Goal: Transaction & Acquisition: Purchase product/service

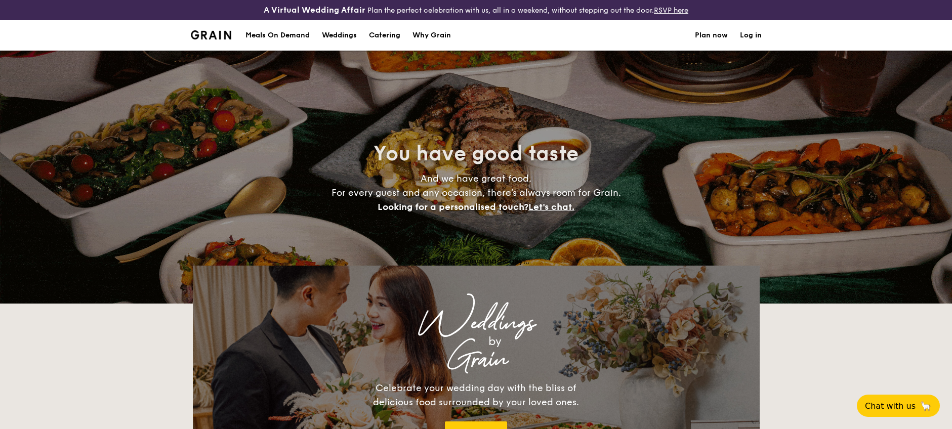
select select
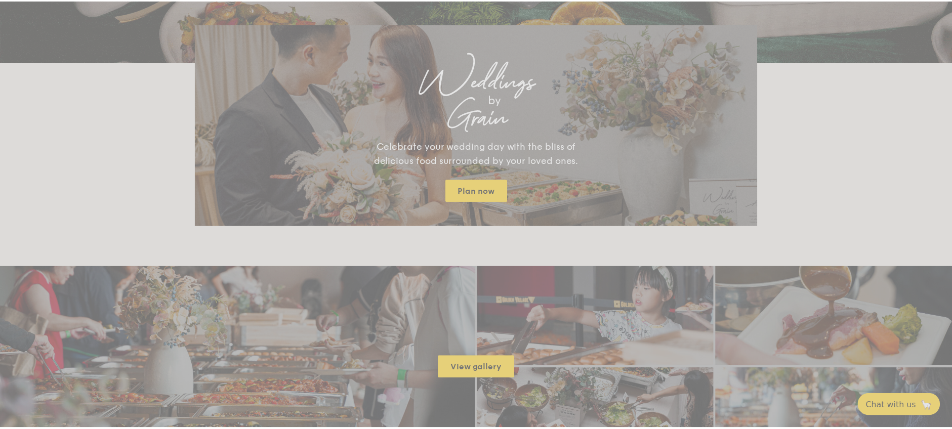
scroll to position [253, 0]
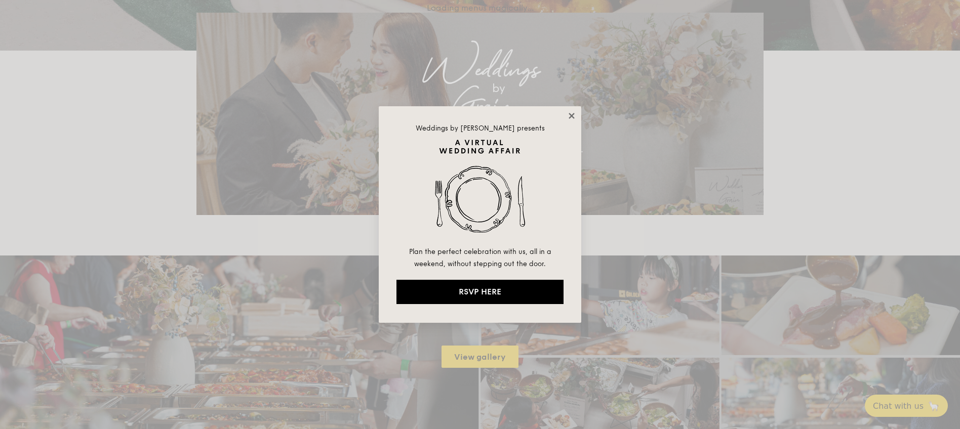
click at [571, 116] on icon at bounding box center [572, 116] width 6 height 6
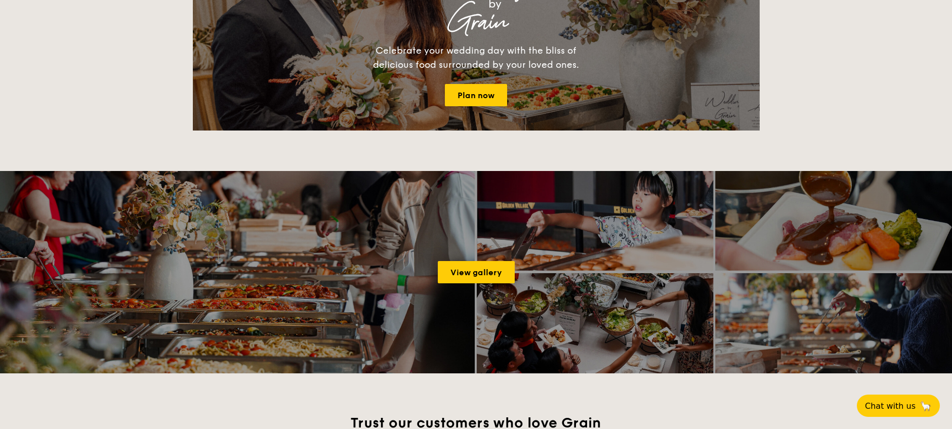
scroll to position [1187, 0]
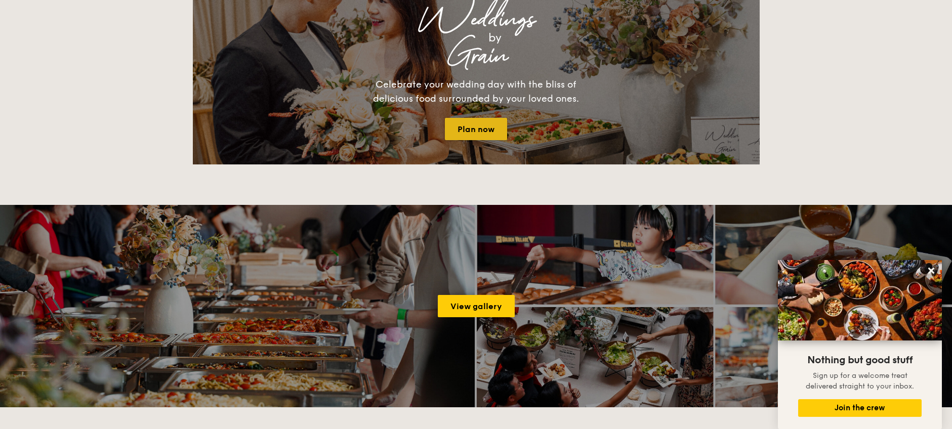
click at [492, 118] on link "Plan now" at bounding box center [476, 129] width 62 height 22
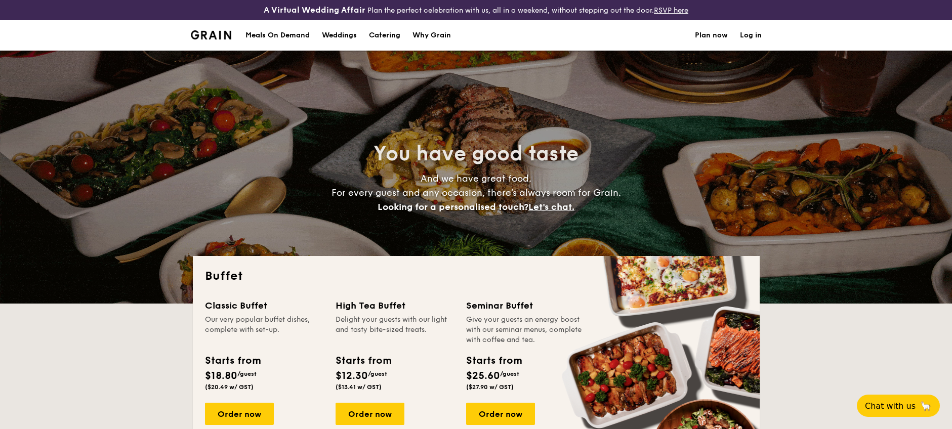
select select
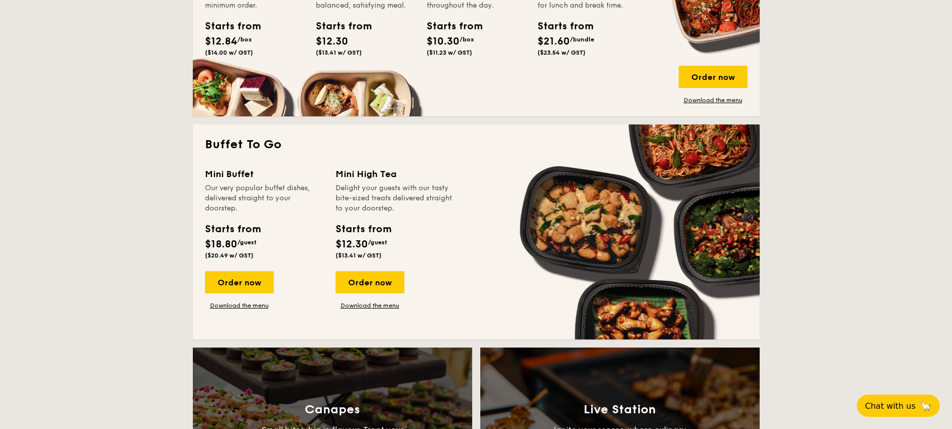
scroll to position [608, 0]
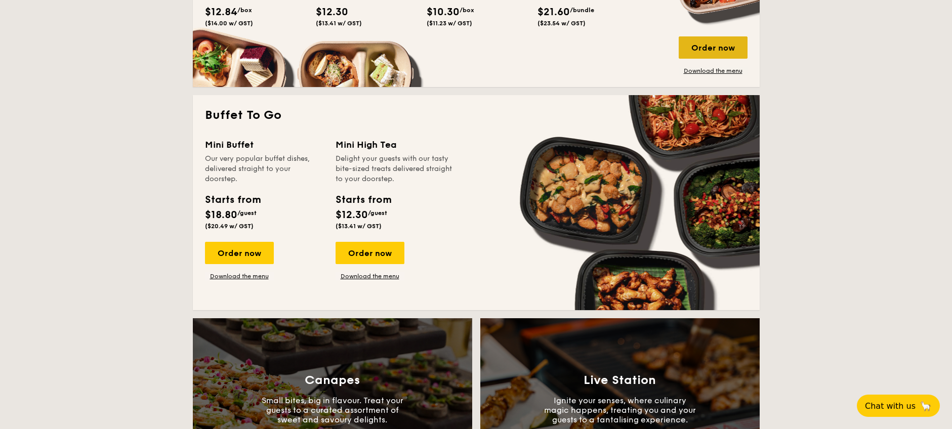
click at [733, 51] on div "Order now" at bounding box center [713, 47] width 69 height 22
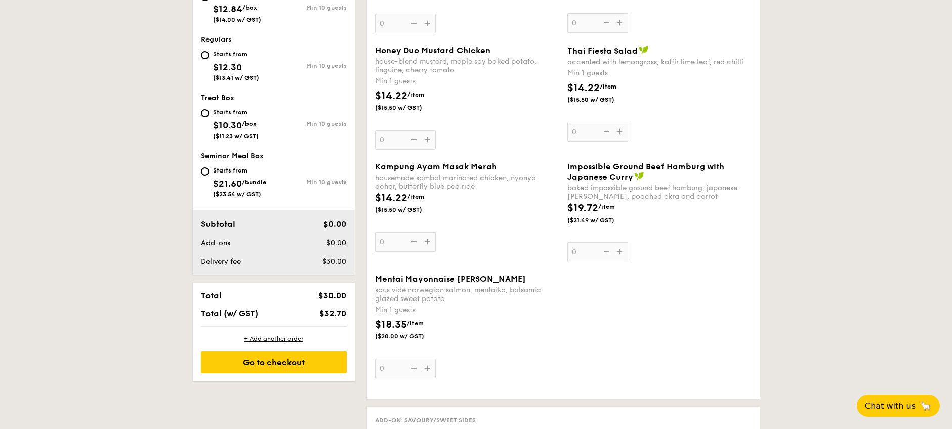
scroll to position [456, 0]
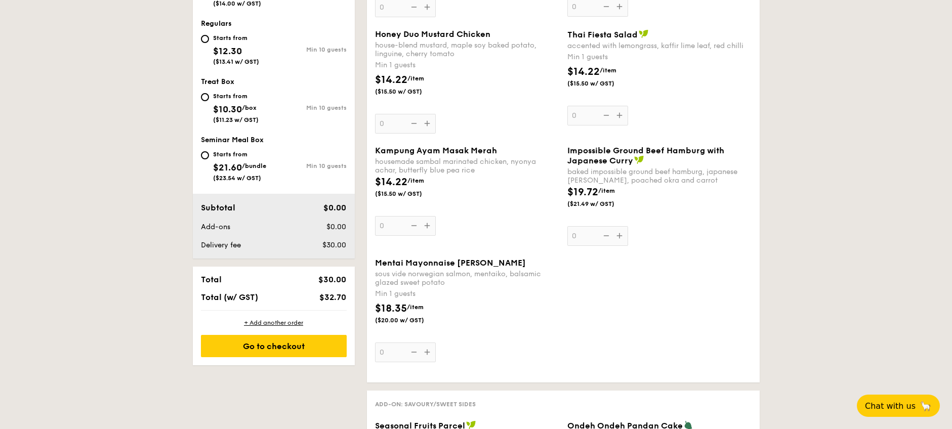
click at [619, 234] on div "Impossible Ground Beef Hamburg with Japanese [PERSON_NAME] baked impossible gro…" at bounding box center [660, 196] width 184 height 100
click at [619, 234] on input "0" at bounding box center [598, 236] width 61 height 20
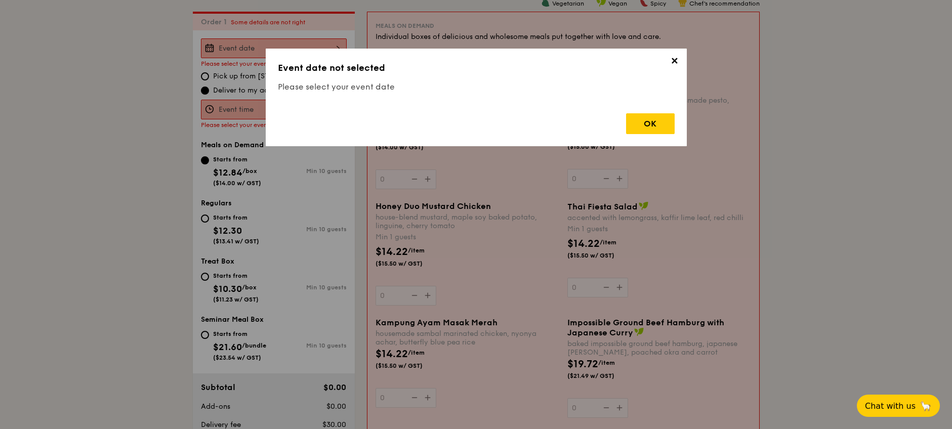
scroll to position [291, 0]
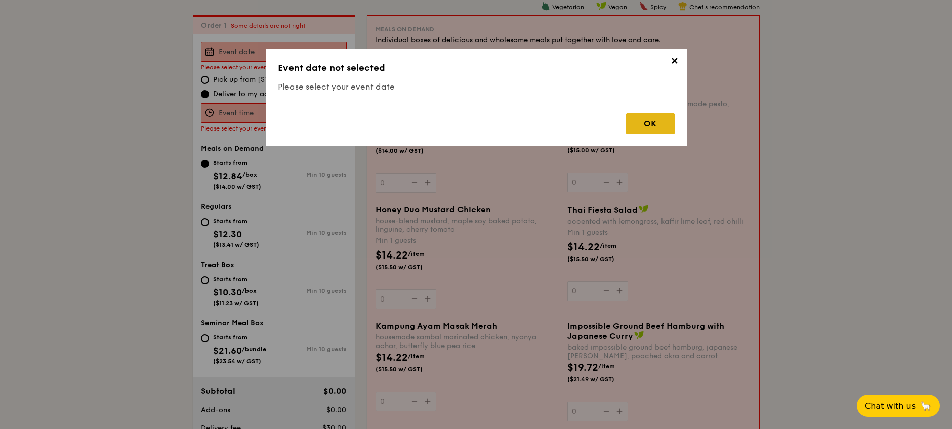
click at [674, 119] on div "OK" at bounding box center [650, 123] width 49 height 21
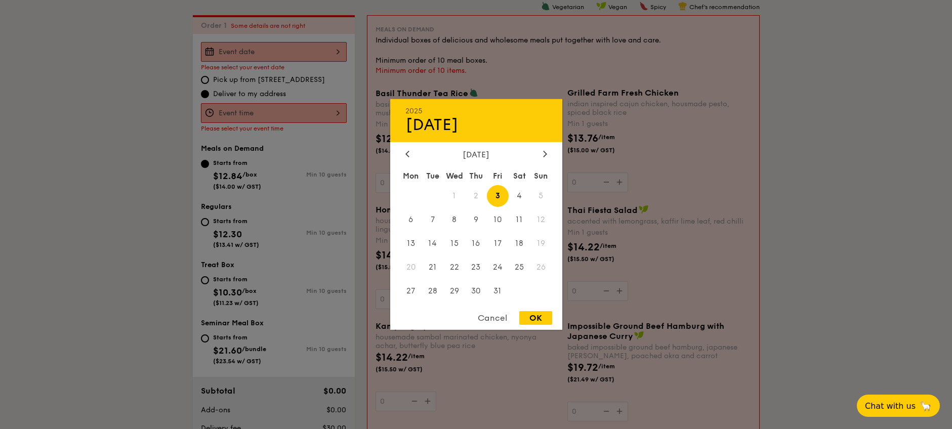
click at [268, 48] on div "2025 Oct [DATE] Tue Wed Thu Fri Sat Sun 1 2 3 4 5 6 7 8 9 10 11 12 13 14 15 16 …" at bounding box center [274, 52] width 146 height 20
click at [522, 195] on span "4" at bounding box center [520, 196] width 22 height 22
click at [542, 317] on div "OK" at bounding box center [536, 318] width 33 height 14
type input "[DATE]"
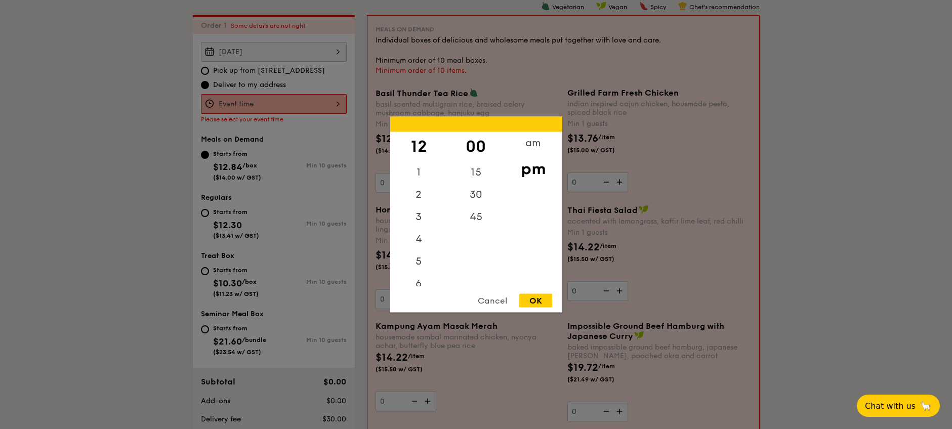
click at [251, 101] on div "12 1 2 3 4 5 6 7 8 9 10 11 00 15 30 45 am pm Cancel OK" at bounding box center [274, 104] width 146 height 20
click at [536, 145] on div "am" at bounding box center [533, 146] width 57 height 29
click at [419, 282] on div "11" at bounding box center [418, 275] width 57 height 29
click at [473, 194] on div "30" at bounding box center [476, 198] width 57 height 29
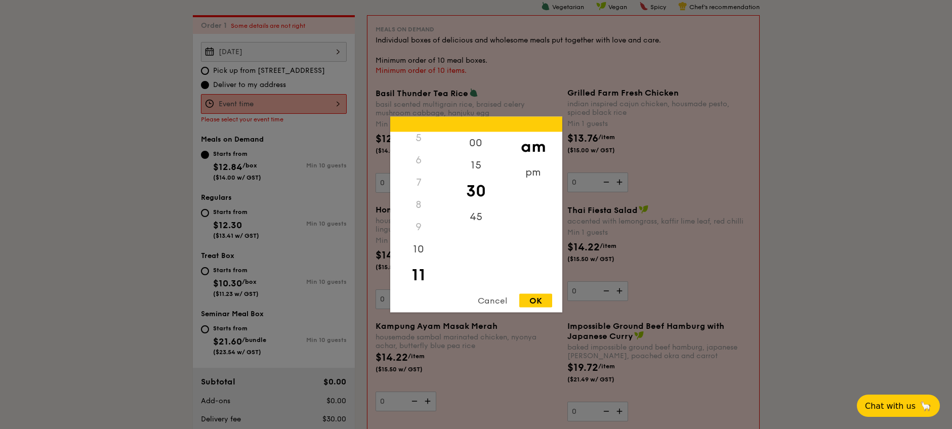
click at [539, 298] on div "OK" at bounding box center [536, 301] width 33 height 14
type input "11:30AM"
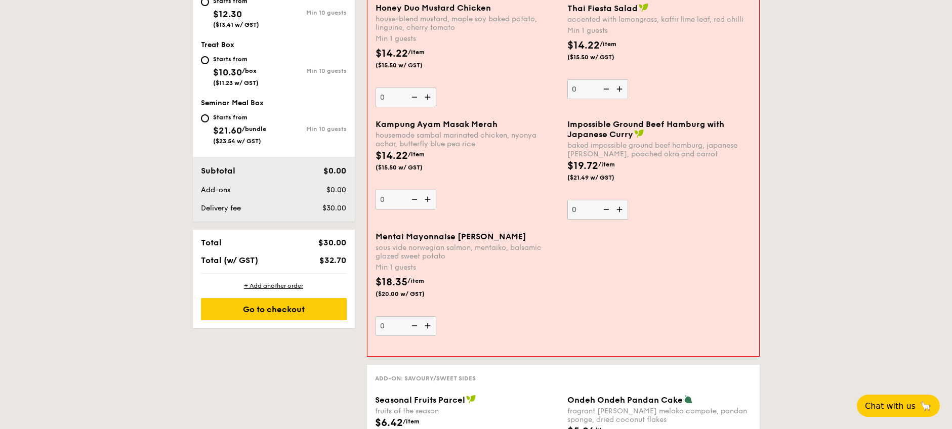
scroll to position [493, 0]
click at [619, 208] on img at bounding box center [620, 209] width 15 height 19
click at [619, 208] on input "0" at bounding box center [598, 210] width 61 height 20
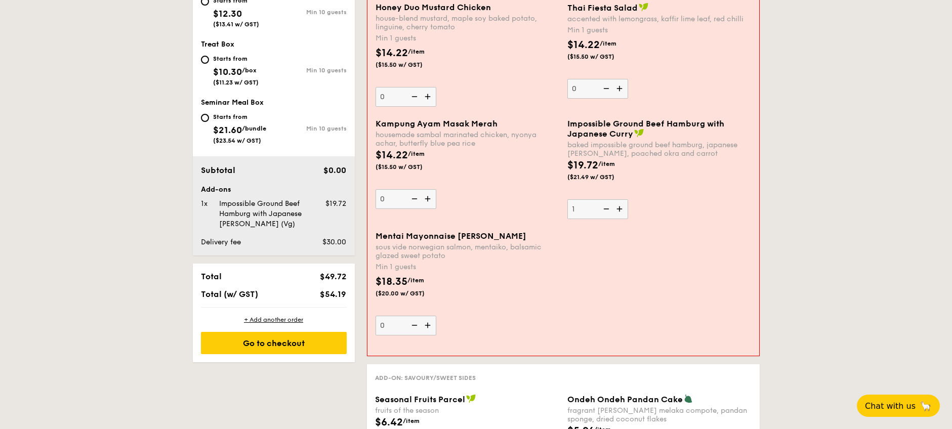
click at [619, 208] on img at bounding box center [620, 209] width 15 height 19
click at [619, 208] on input "1" at bounding box center [598, 210] width 61 height 20
click at [619, 208] on img at bounding box center [620, 209] width 15 height 19
click at [619, 208] on input "2" at bounding box center [598, 210] width 61 height 20
click at [619, 208] on img at bounding box center [620, 209] width 15 height 19
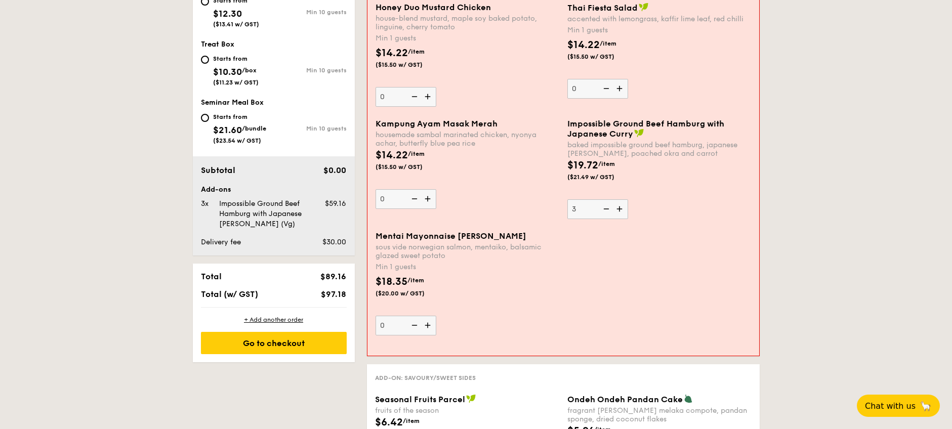
click at [619, 208] on input "3" at bounding box center [598, 210] width 61 height 20
click at [619, 208] on img at bounding box center [620, 209] width 15 height 19
click at [619, 208] on input "4" at bounding box center [598, 210] width 61 height 20
click at [619, 208] on img at bounding box center [620, 209] width 15 height 19
click at [619, 208] on input "5" at bounding box center [598, 210] width 61 height 20
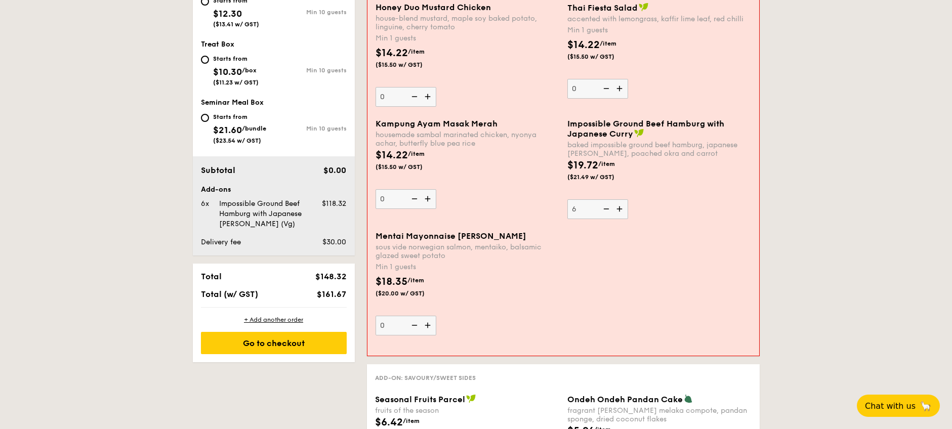
click at [619, 208] on img at bounding box center [620, 209] width 15 height 19
click at [619, 208] on input "6" at bounding box center [598, 210] width 61 height 20
click at [585, 254] on div "Mentai Mayonnaise Aburi Salmon sous vide norwegian salmon, mentaiko, balsamic g…" at bounding box center [564, 289] width 384 height 116
click at [296, 323] on div "+ Add another order" at bounding box center [274, 320] width 146 height 8
type input "0"
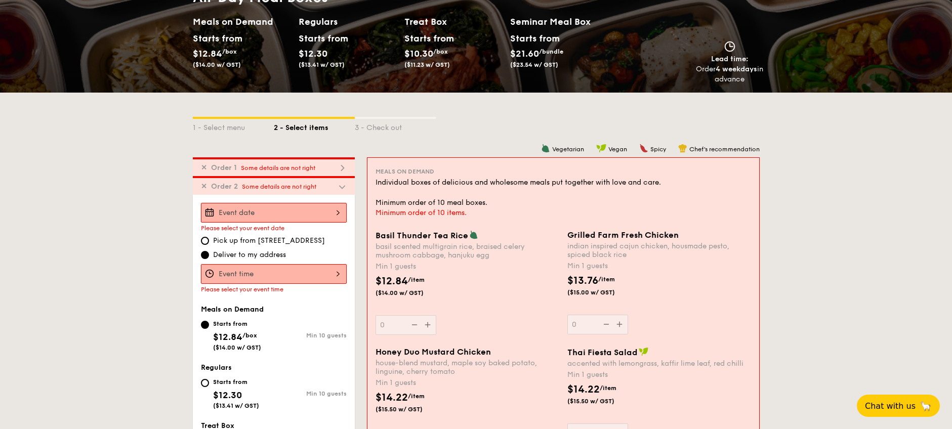
scroll to position [0, 0]
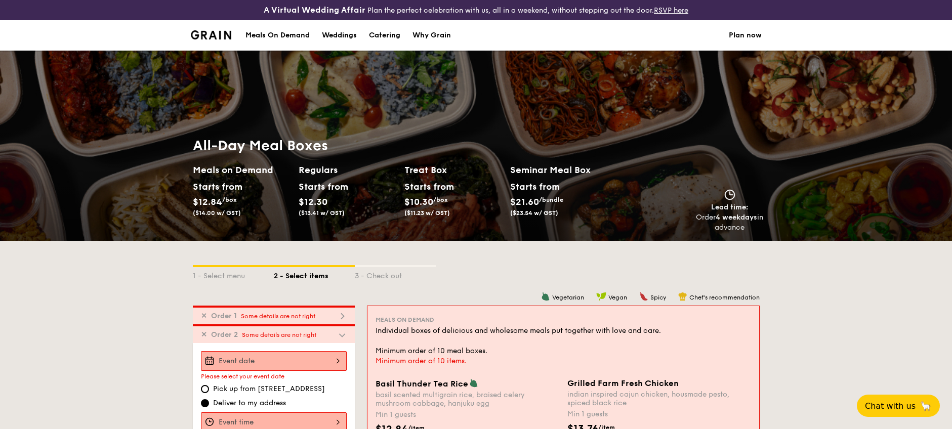
click at [385, 38] on div "Catering" at bounding box center [384, 35] width 31 height 30
select select
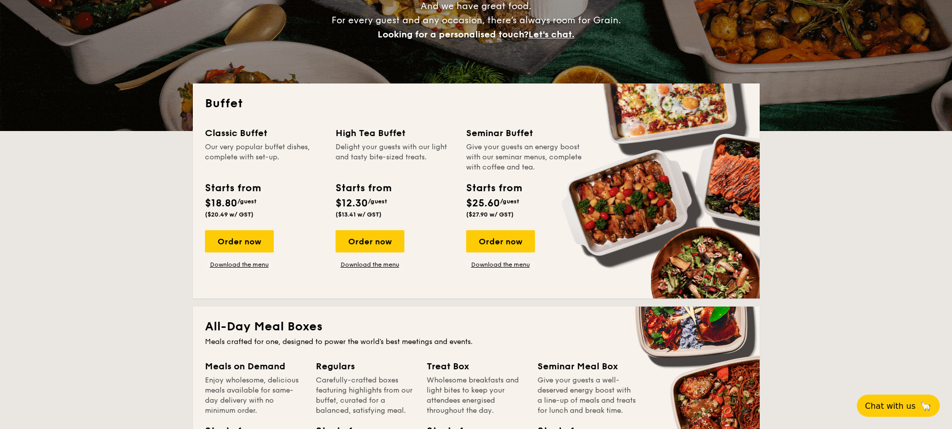
scroll to position [203, 0]
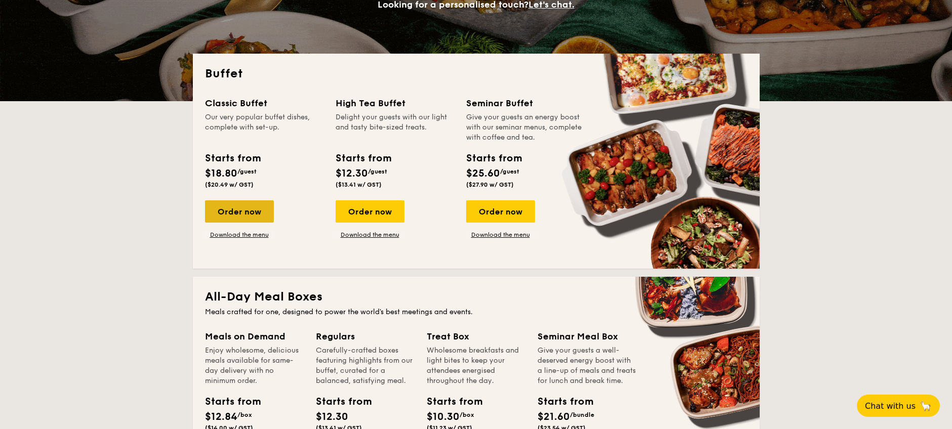
click at [229, 210] on div "Order now" at bounding box center [239, 212] width 69 height 22
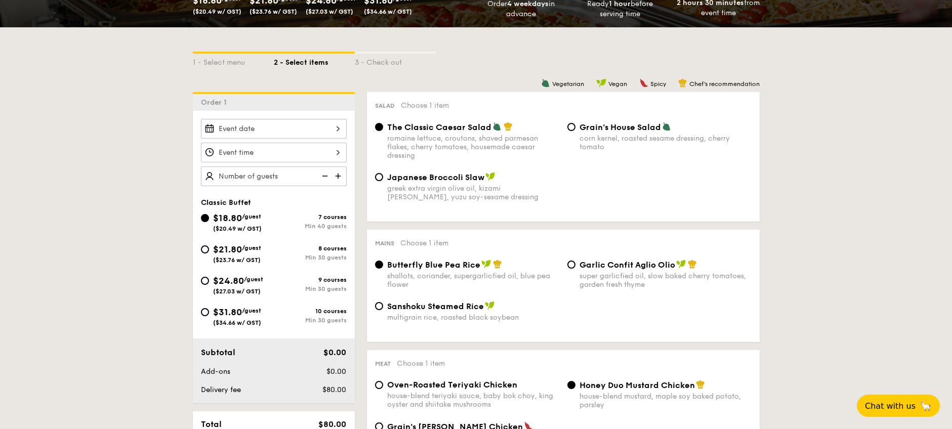
scroll to position [203, 0]
